Goal: Transaction & Acquisition: Purchase product/service

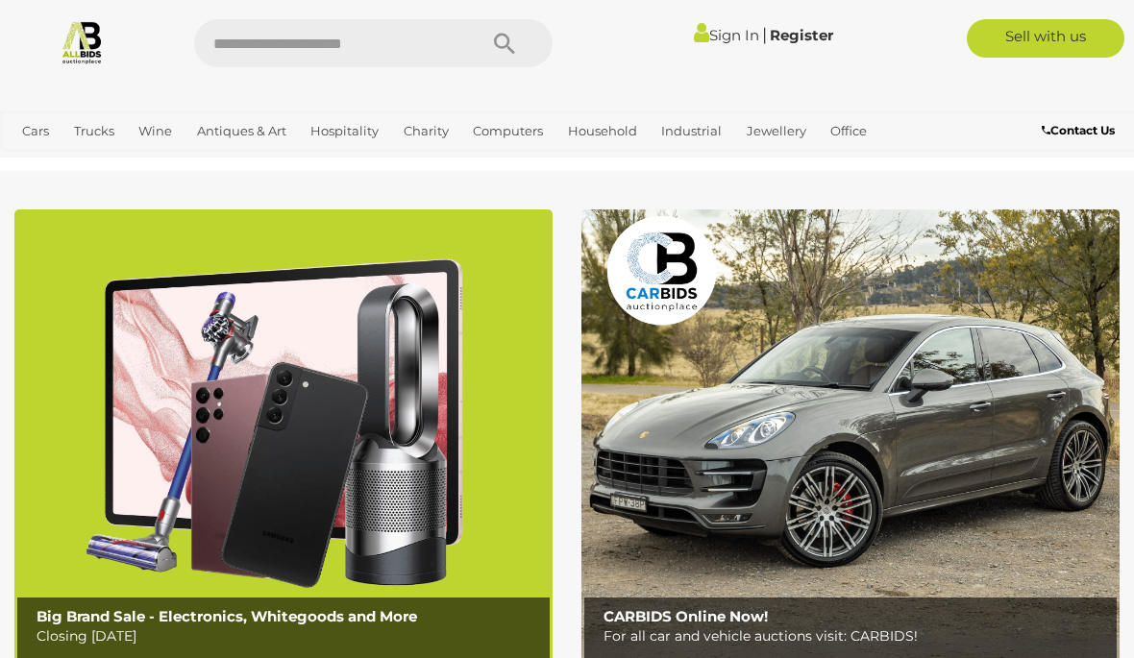
click at [0, 0] on link "View All Hospitality Auctions" at bounding box center [0, 0] width 0 height 0
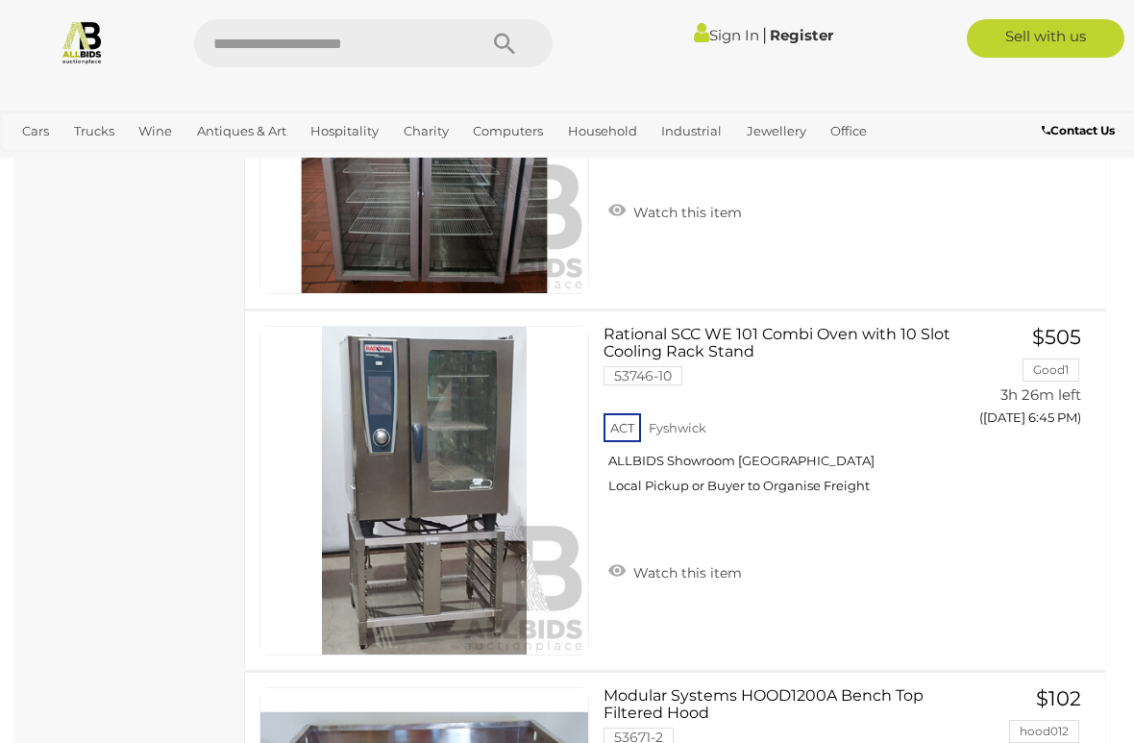
scroll to position [1615, 0]
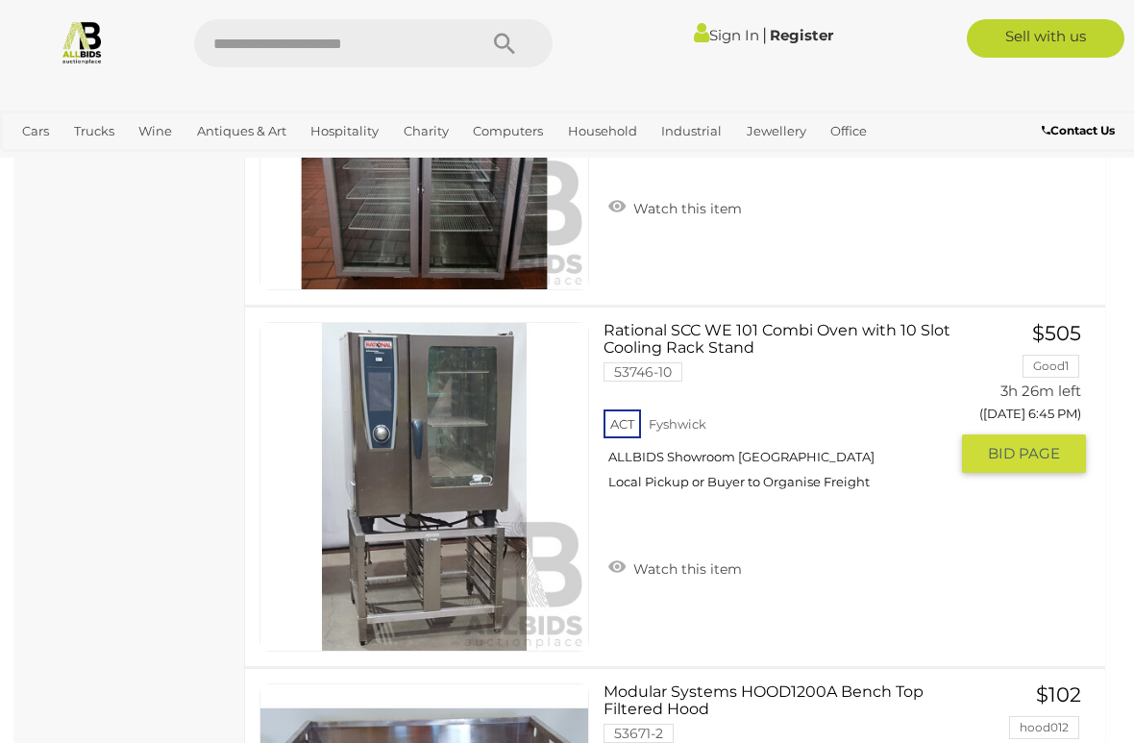
click at [429, 427] on link at bounding box center [424, 487] width 330 height 330
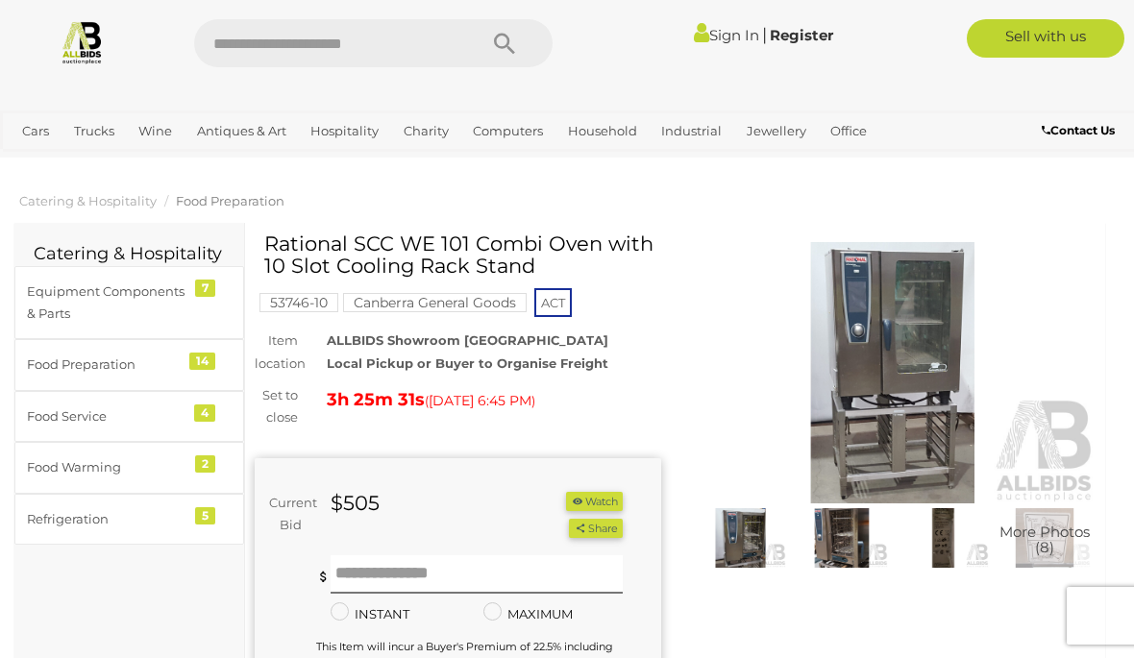
click at [857, 548] on img at bounding box center [841, 538] width 92 height 60
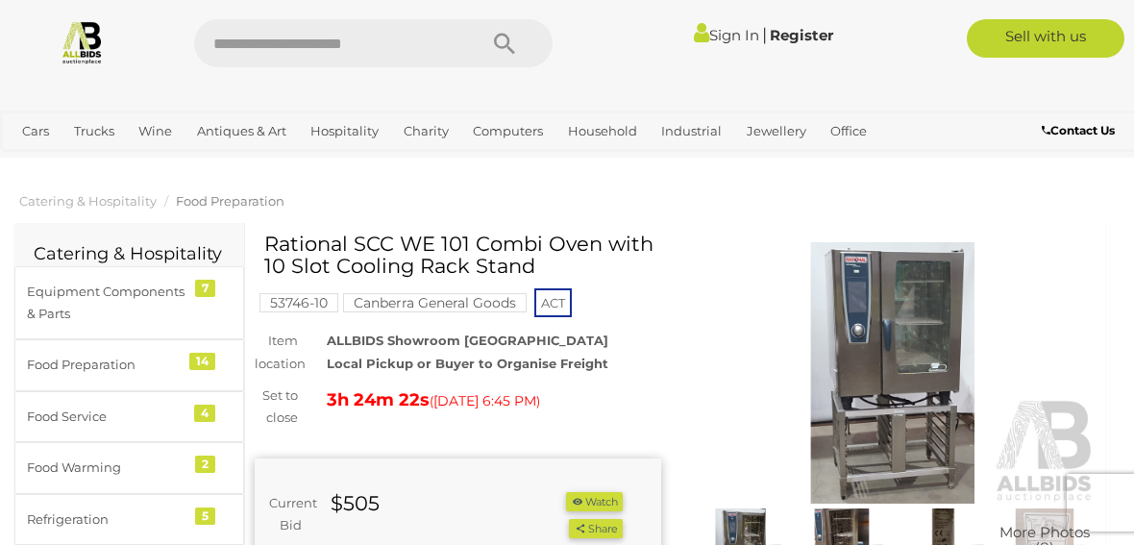
click at [1076, 360] on img at bounding box center [893, 372] width 406 height 261
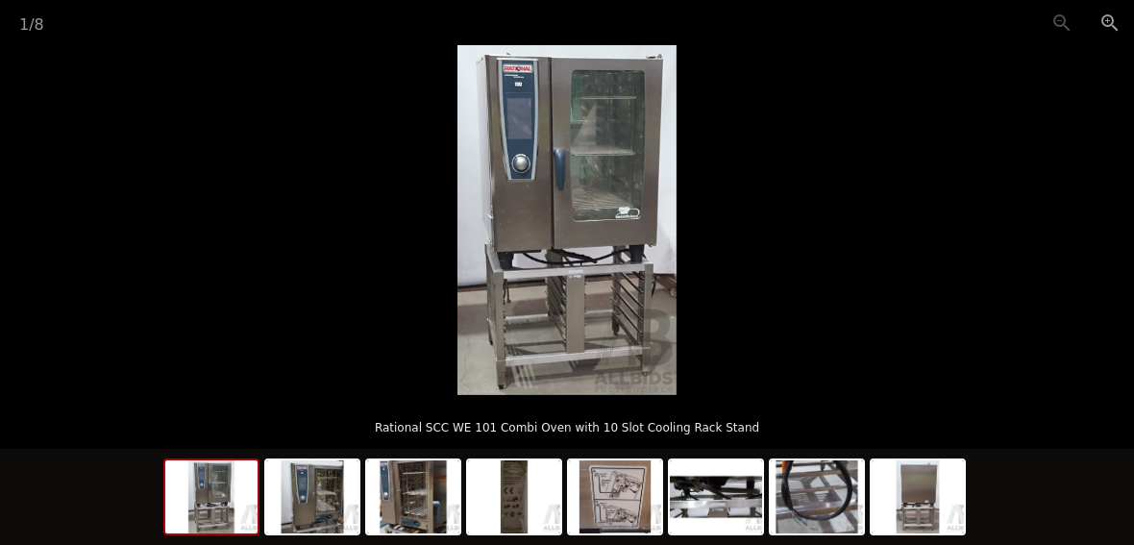
click at [75, 278] on picture at bounding box center [567, 220] width 1134 height 350
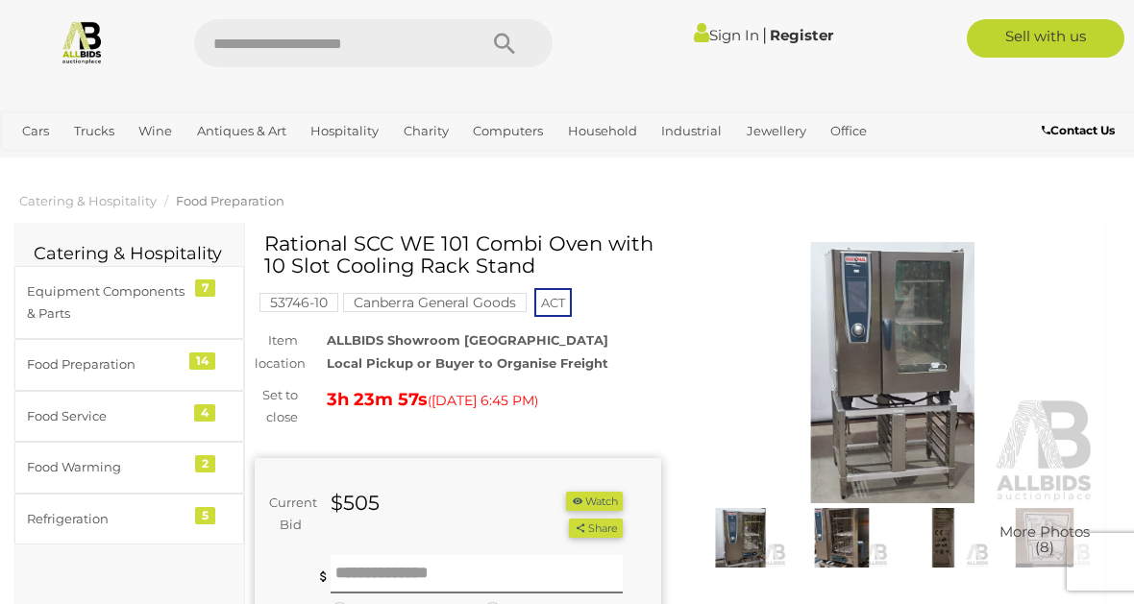
click at [0, 0] on link "View All Hospitality Auctions" at bounding box center [0, 0] width 0 height 0
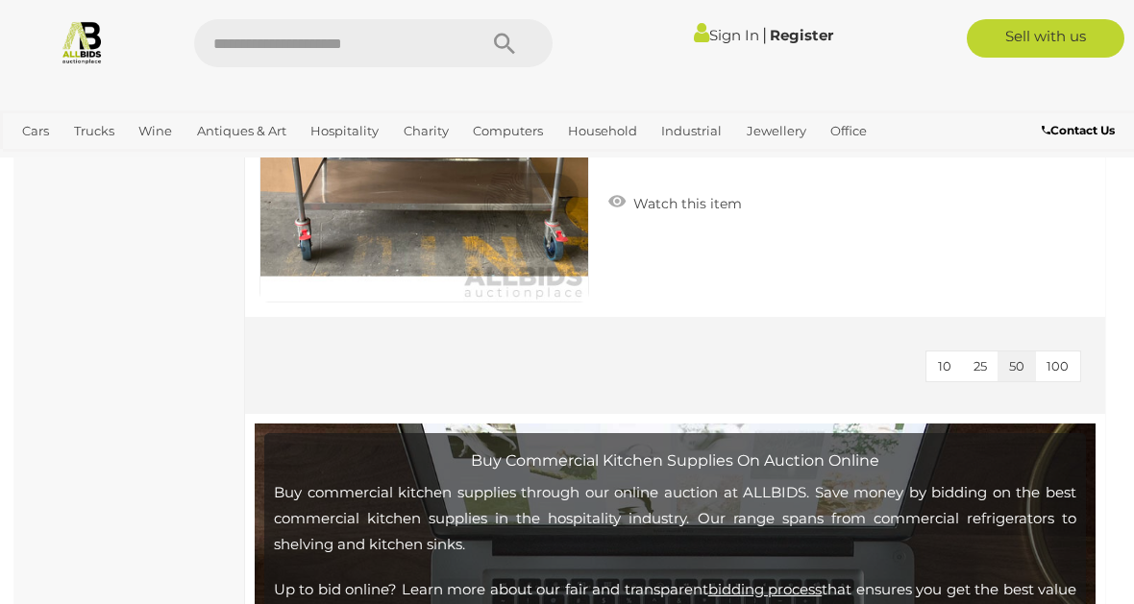
scroll to position [9178, 0]
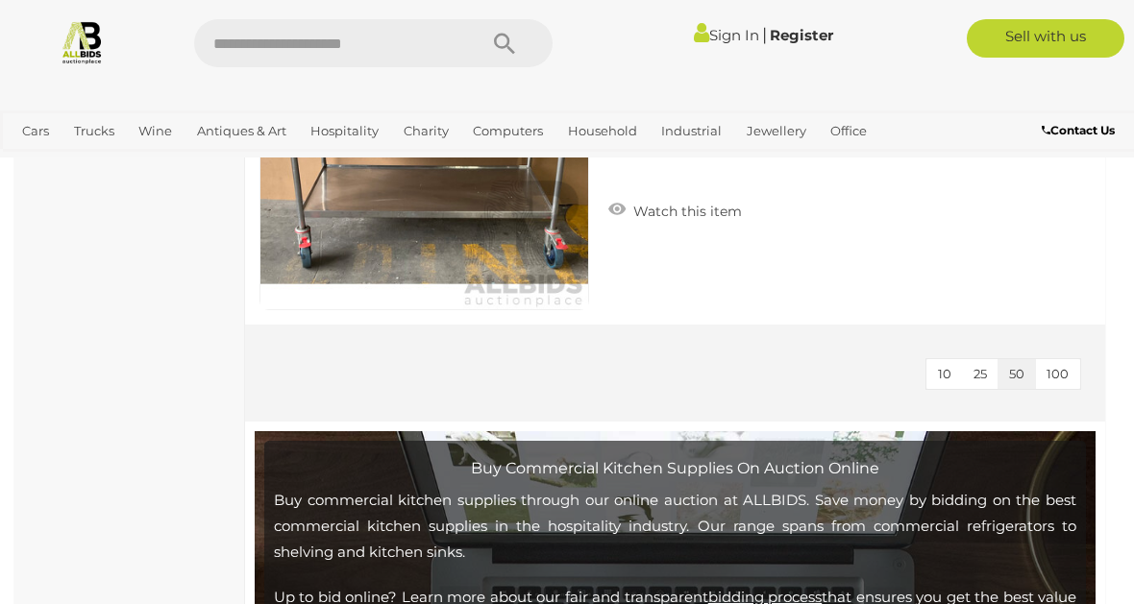
click at [1060, 373] on span "100" at bounding box center [1057, 373] width 22 height 15
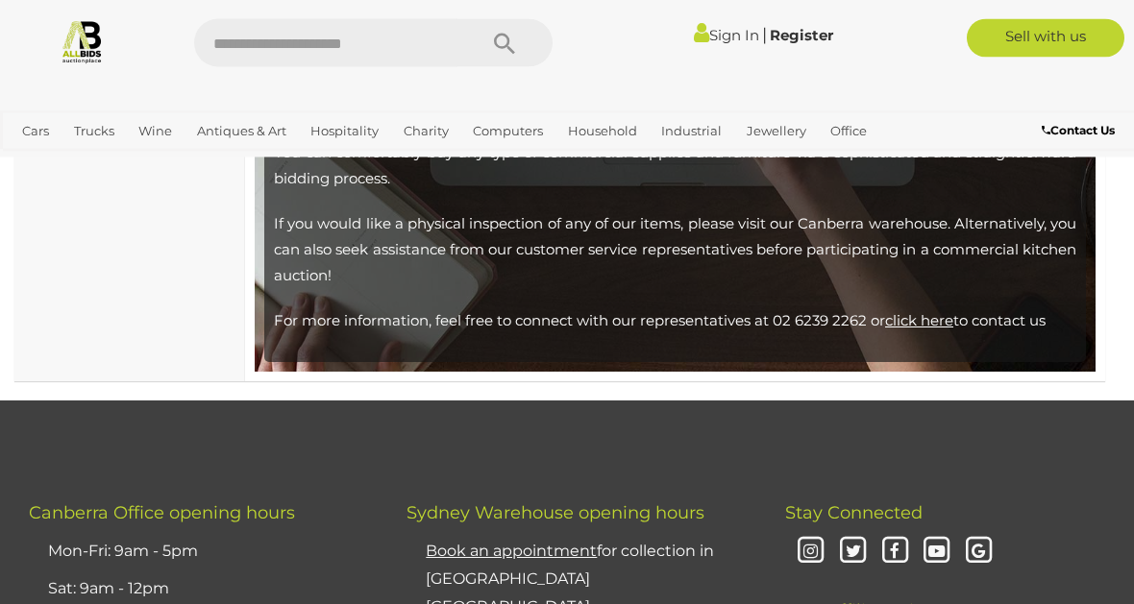
scroll to position [9872, 0]
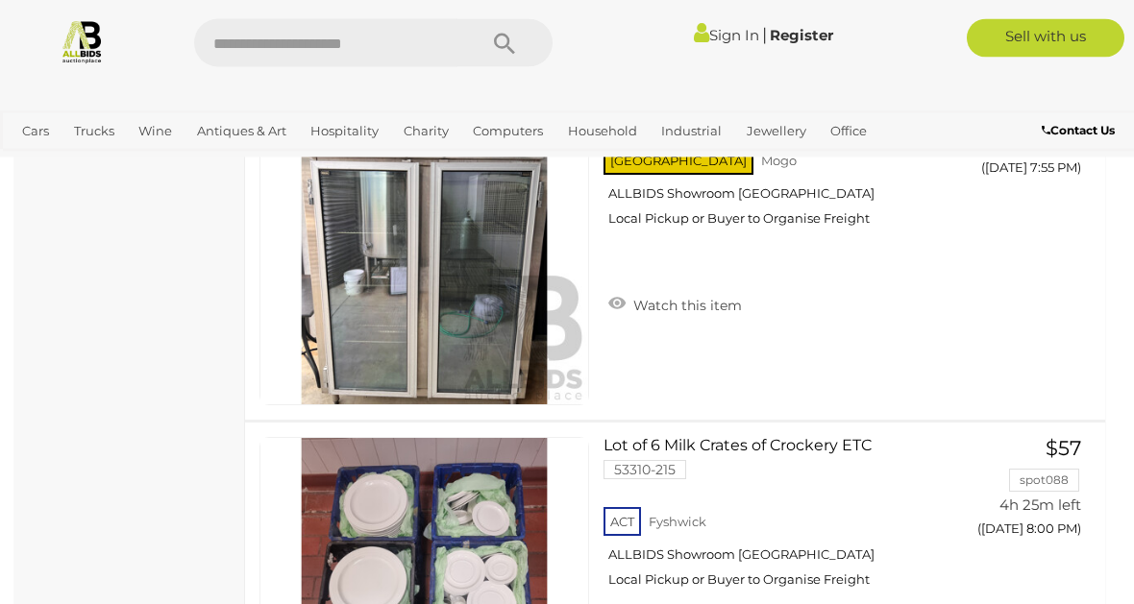
scroll to position [7639, 0]
